Goal: Book appointment/travel/reservation

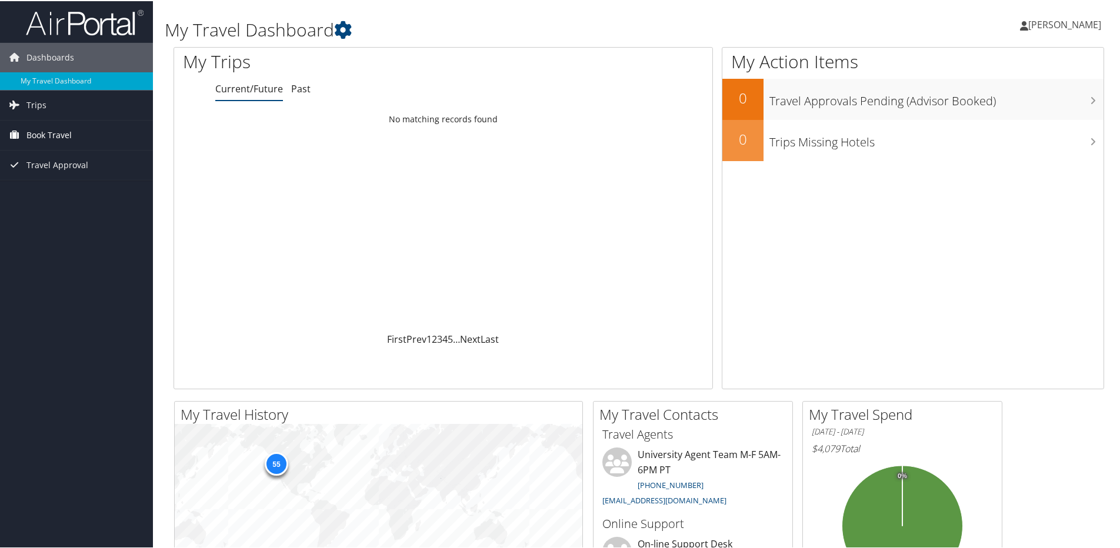
click at [51, 129] on span "Book Travel" at bounding box center [48, 133] width 45 height 29
click at [54, 193] on link "Book/Manage Online Trips" at bounding box center [76, 193] width 153 height 18
